Goal: Task Accomplishment & Management: Complete application form

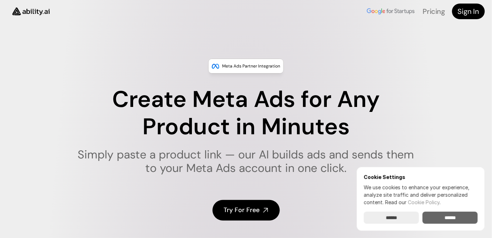
click at [456, 219] on input "******" at bounding box center [450, 218] width 55 height 12
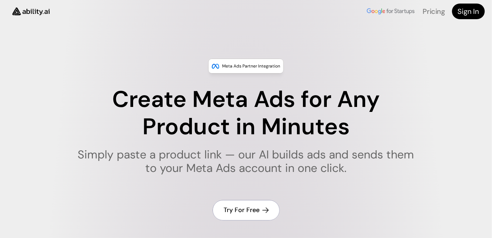
click at [255, 209] on h4 "Try For Free" at bounding box center [242, 210] width 36 height 9
